Goal: Information Seeking & Learning: Check status

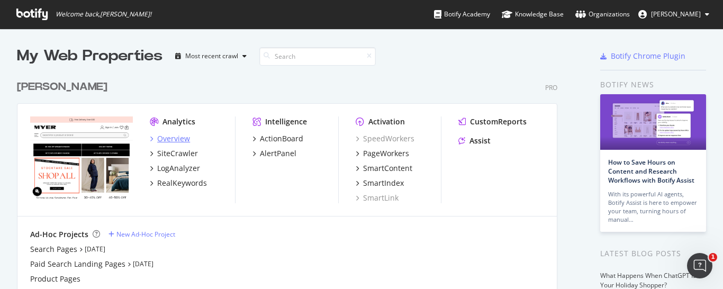
click at [177, 140] on div "Overview" at bounding box center [173, 138] width 33 height 11
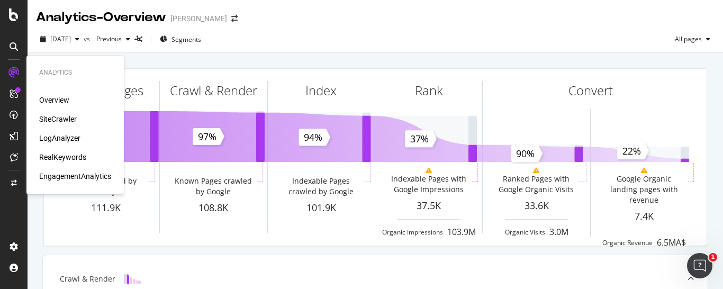
click at [72, 173] on div "EngagementAnalytics" at bounding box center [75, 176] width 72 height 11
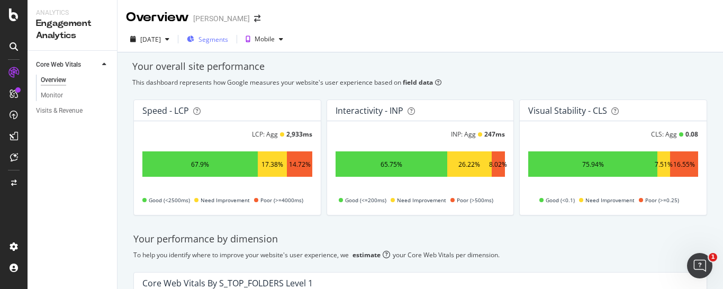
click at [228, 43] on span "Segments" at bounding box center [213, 39] width 30 height 9
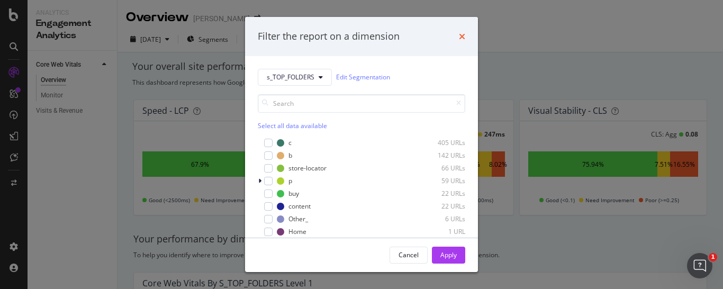
click at [460, 34] on icon "times" at bounding box center [462, 36] width 6 height 8
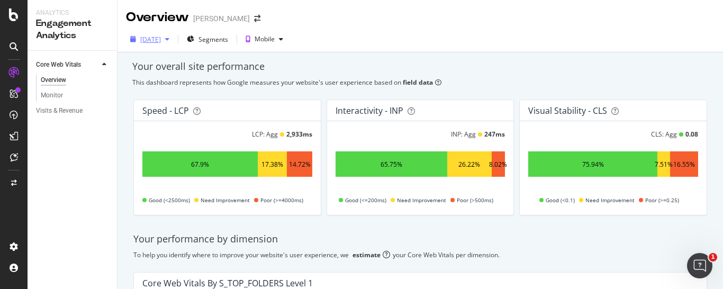
click at [166, 47] on div "[DATE]" at bounding box center [150, 39] width 48 height 16
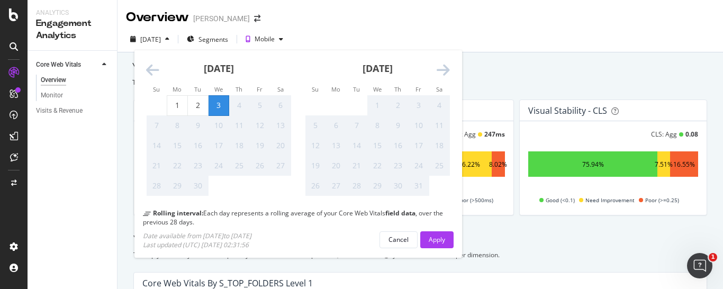
click at [152, 73] on icon "Move backward to switch to the previous month." at bounding box center [152, 70] width 13 height 15
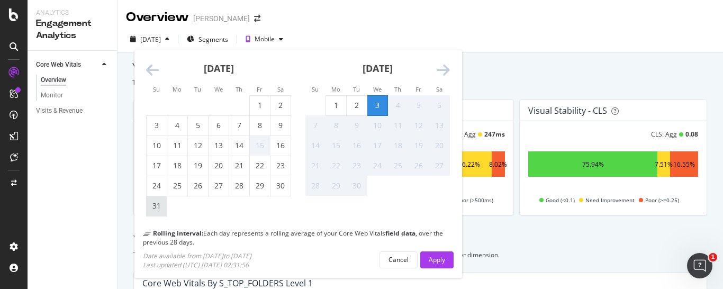
click at [156, 204] on div "31" at bounding box center [157, 205] width 20 height 11
click at [430, 267] on div "Apply" at bounding box center [436, 260] width 16 height 16
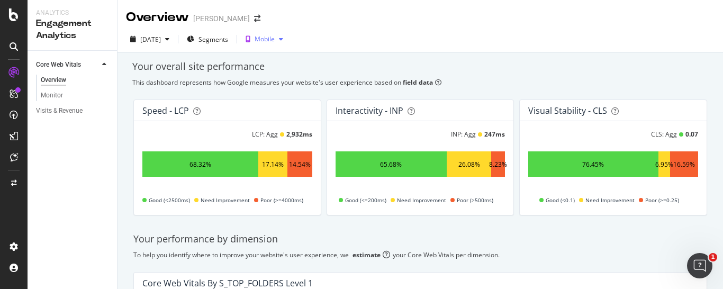
click at [275, 40] on div "Mobile" at bounding box center [264, 39] width 20 height 6
click at [289, 73] on div "Desktop" at bounding box center [301, 74] width 24 height 9
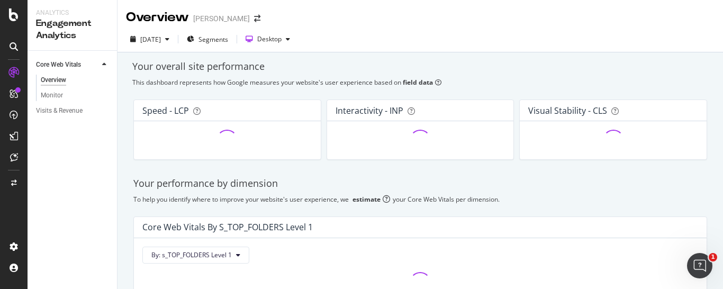
click at [397, 33] on div "[DATE] Segments Desktop" at bounding box center [419, 41] width 605 height 21
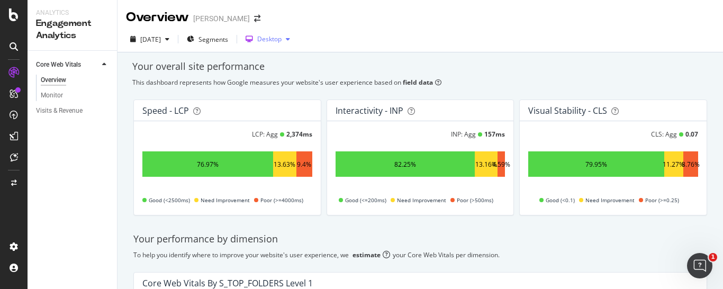
click at [281, 42] on div "Desktop" at bounding box center [269, 39] width 24 height 6
click at [298, 56] on div "Mobile" at bounding box center [299, 56] width 20 height 9
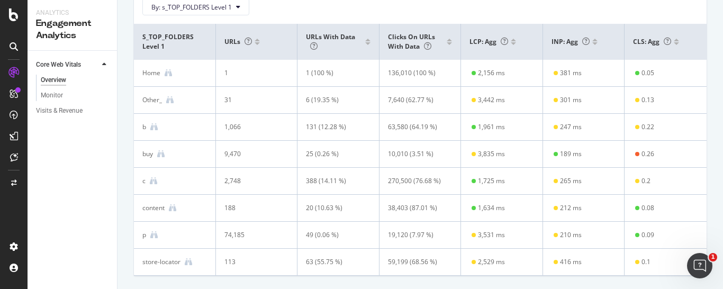
scroll to position [339, 0]
